Goal: Task Accomplishment & Management: Manage account settings

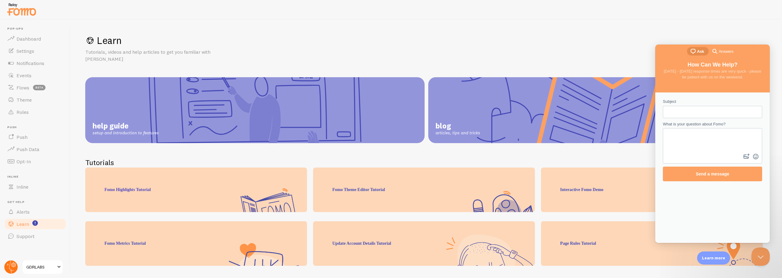
click at [16, 266] on g at bounding box center [10, 267] width 13 height 13
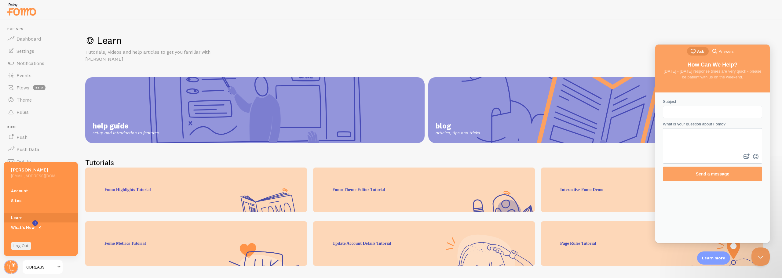
click at [18, 248] on link "Log Out" at bounding box center [21, 246] width 20 height 9
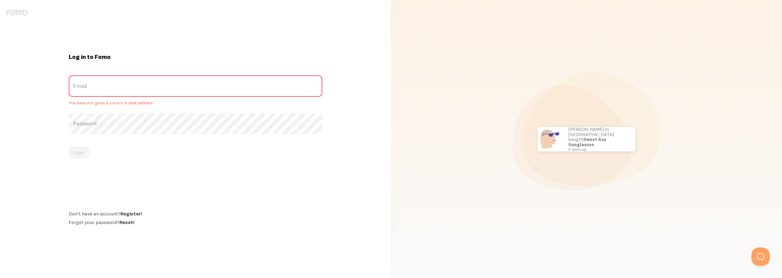
click at [93, 86] on label "Email" at bounding box center [195, 85] width 253 height 21
click at [93, 86] on input "Email" at bounding box center [195, 85] width 253 height 21
paste input "accounts@cartelcapital.co"
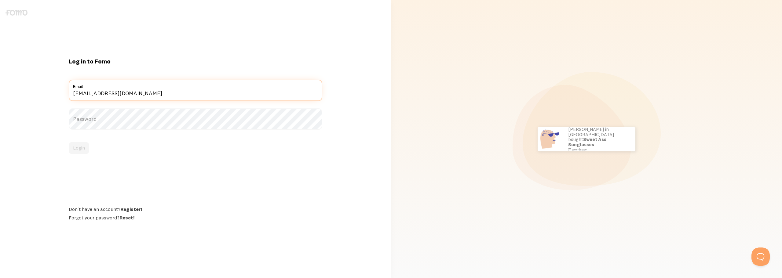
type input "accounts@cartelcapital.co"
click at [84, 123] on label "Password" at bounding box center [195, 118] width 253 height 21
click at [80, 149] on button "Login" at bounding box center [79, 148] width 20 height 12
